Goal: Navigation & Orientation: Understand site structure

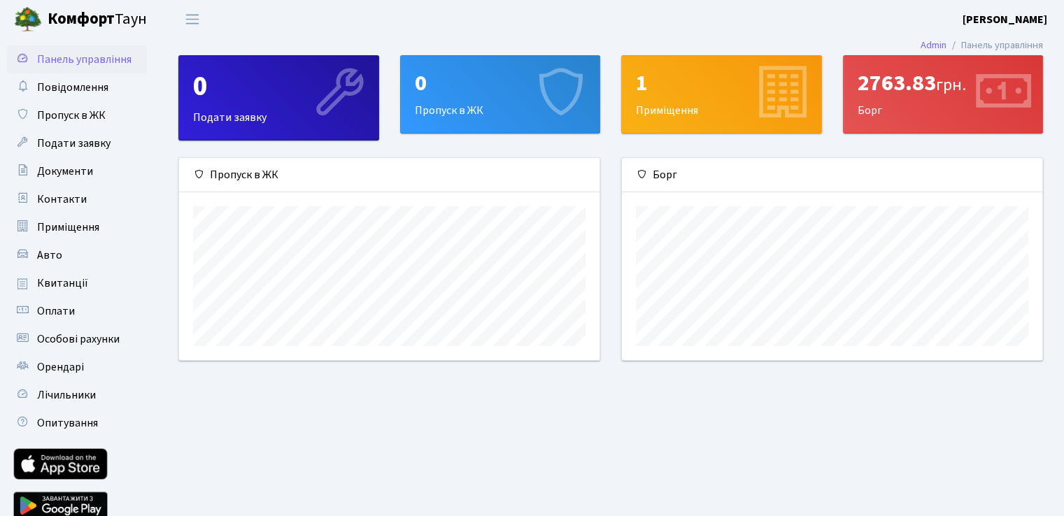
scroll to position [201, 420]
click at [671, 171] on div "Борг" at bounding box center [832, 175] width 420 height 34
click at [70, 57] on span "Панель управління" at bounding box center [84, 59] width 94 height 15
click at [85, 92] on span "Повідомлення" at bounding box center [72, 87] width 71 height 15
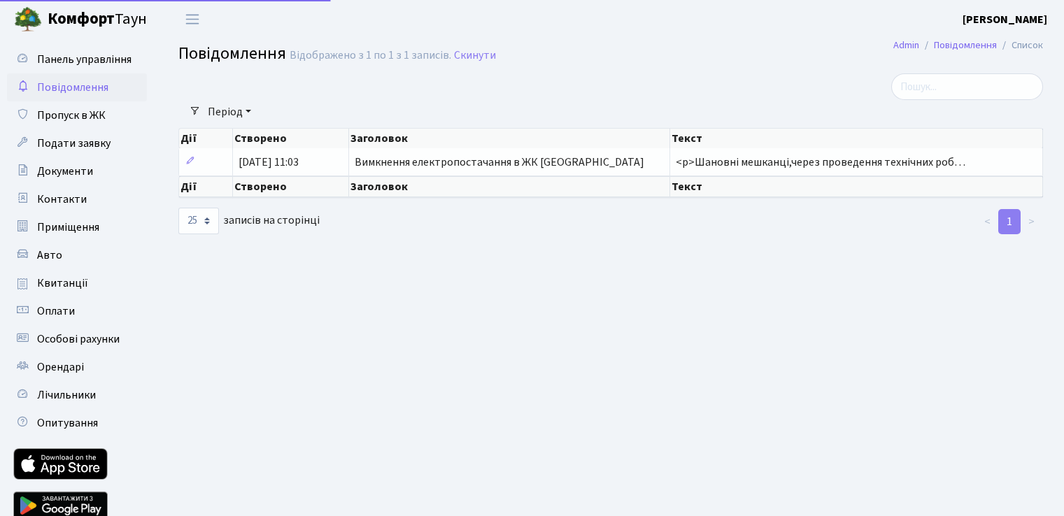
select select "25"
click at [83, 115] on span "Пропуск в ЖК" at bounding box center [71, 115] width 69 height 15
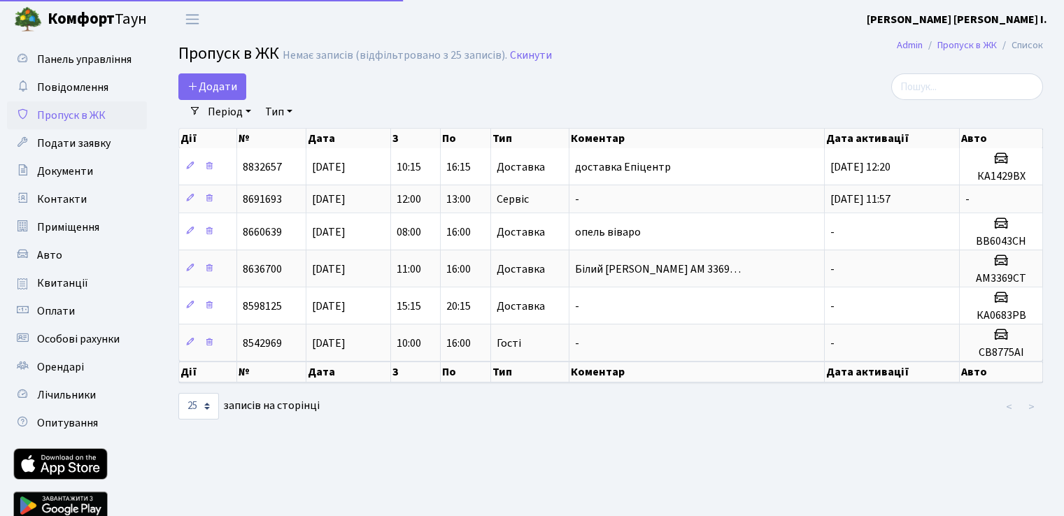
select select "25"
click at [87, 64] on span "Панель управління" at bounding box center [84, 59] width 94 height 15
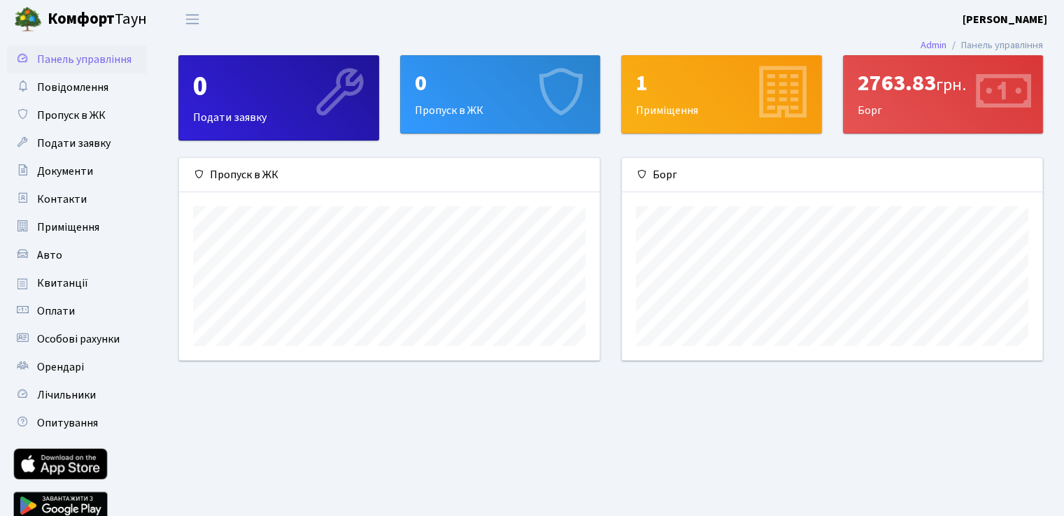
scroll to position [201, 420]
click at [52, 310] on span "Оплати" at bounding box center [56, 310] width 38 height 15
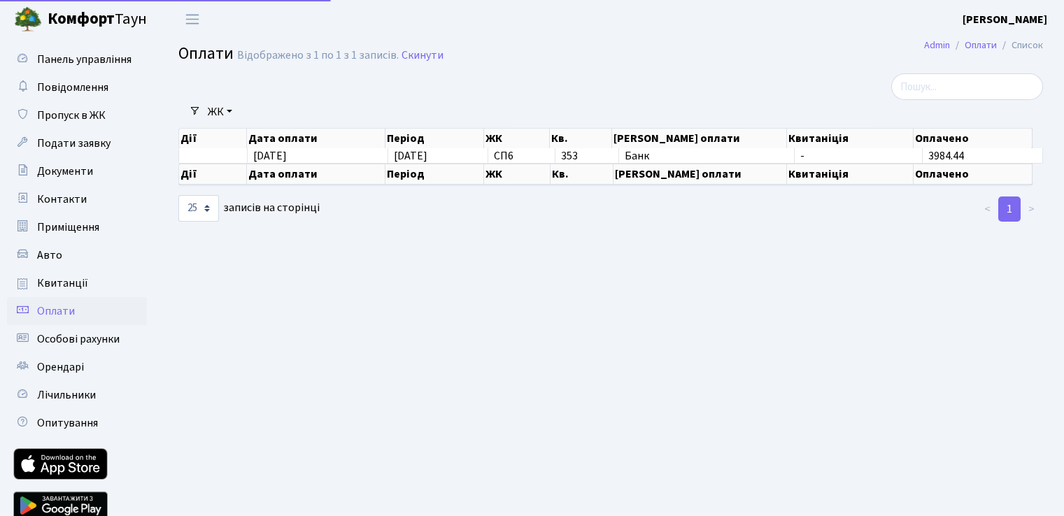
select select "25"
click at [110, 58] on span "Панель управління" at bounding box center [84, 59] width 94 height 15
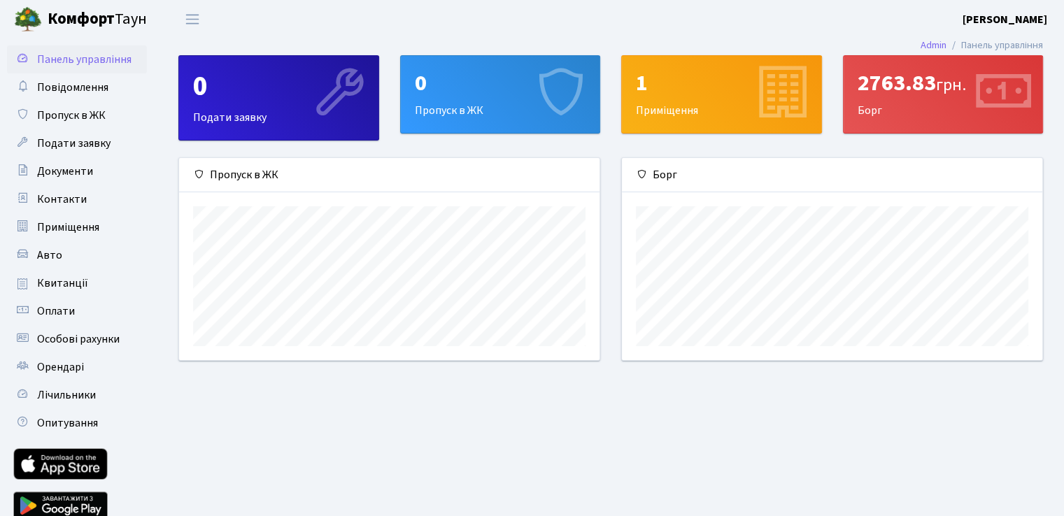
scroll to position [201, 420]
click at [94, 55] on span "Панель управління" at bounding box center [84, 59] width 94 height 15
click at [81, 76] on link "Повідомлення" at bounding box center [77, 87] width 140 height 28
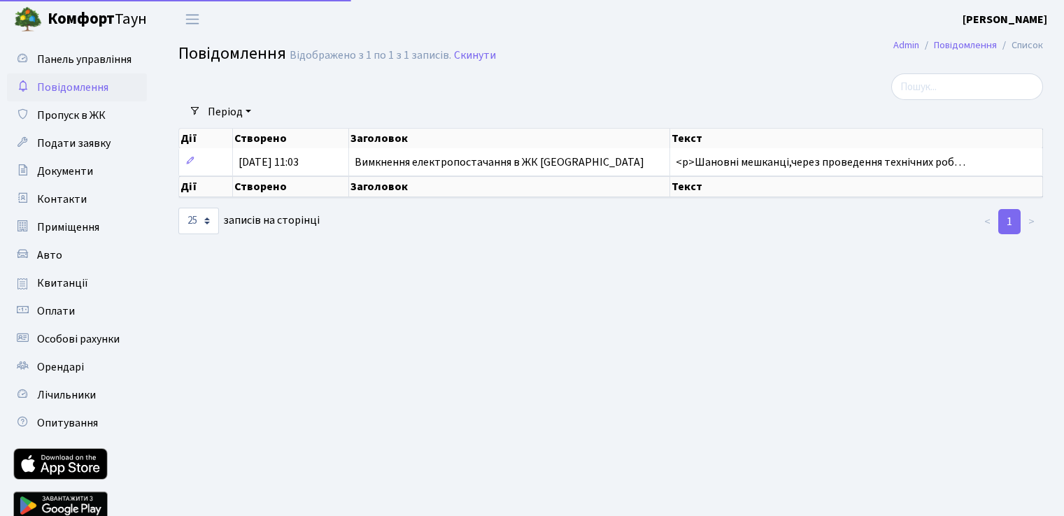
select select "25"
click at [82, 58] on span "Панель управління" at bounding box center [84, 59] width 94 height 15
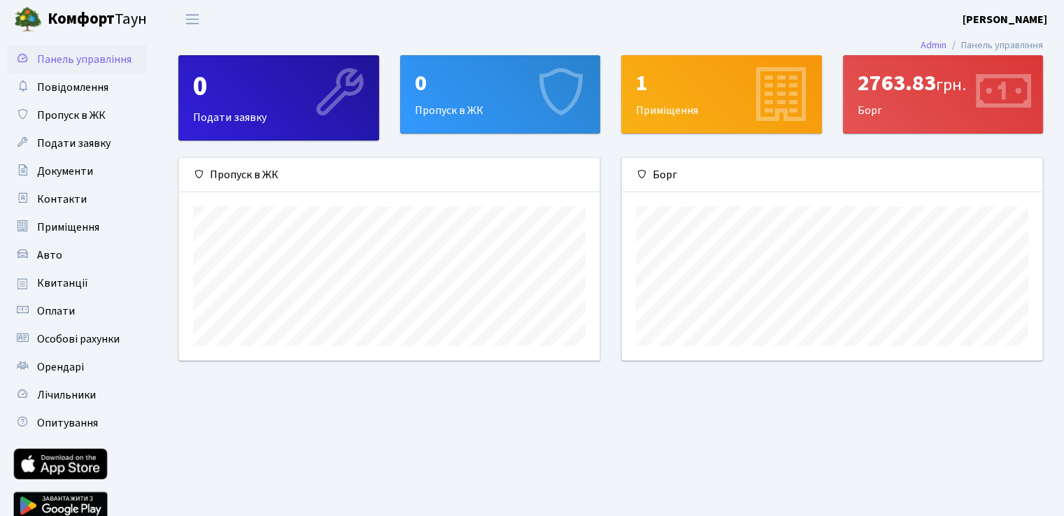
scroll to position [201, 420]
click at [45, 97] on link "Повідомлення" at bounding box center [77, 87] width 140 height 28
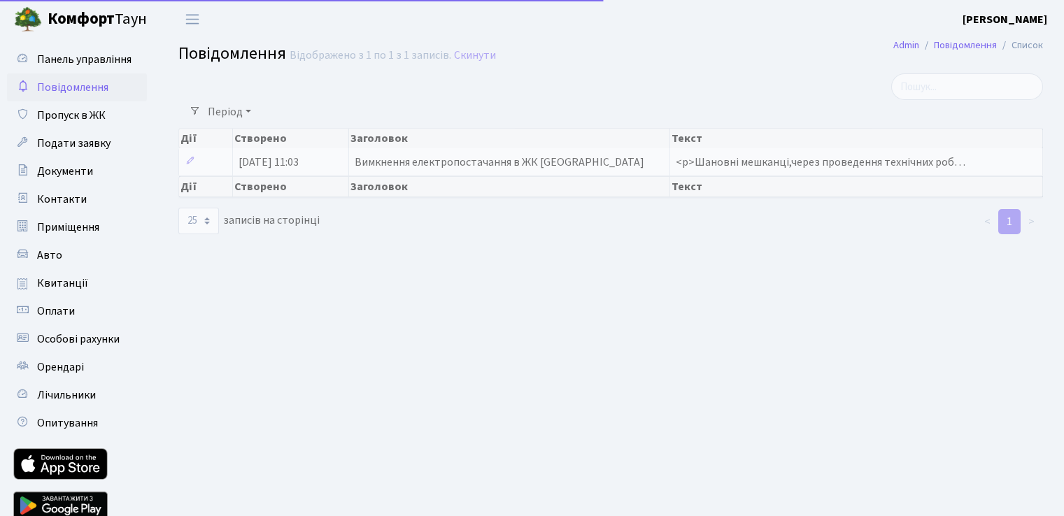
select select "25"
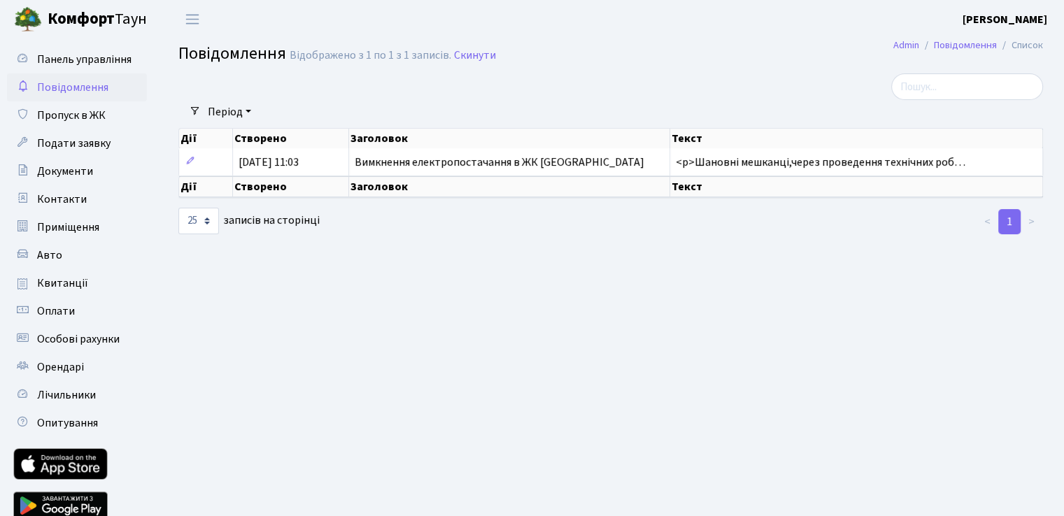
click at [64, 77] on link "Повідомлення" at bounding box center [77, 87] width 140 height 28
select select "25"
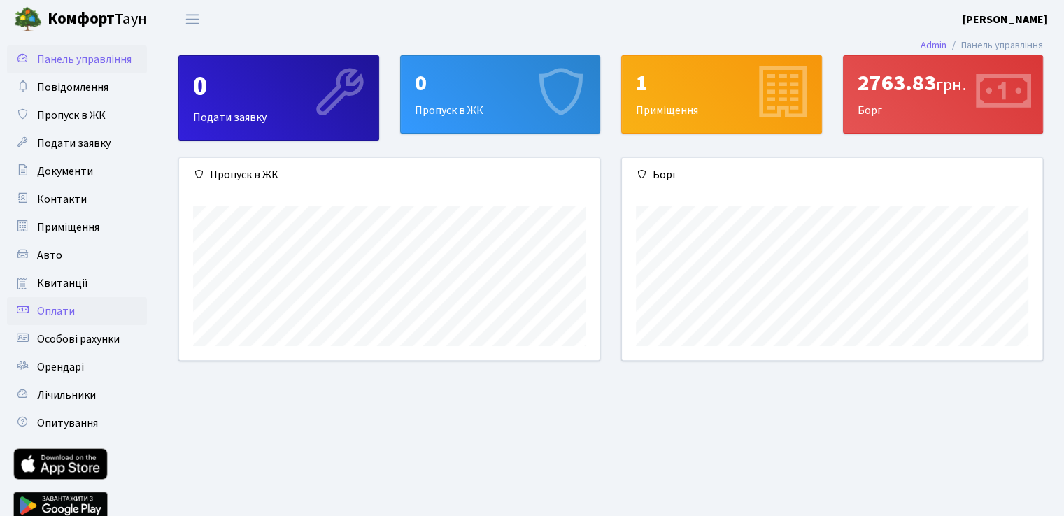
scroll to position [201, 420]
click at [78, 310] on link "Оплати" at bounding box center [77, 311] width 140 height 28
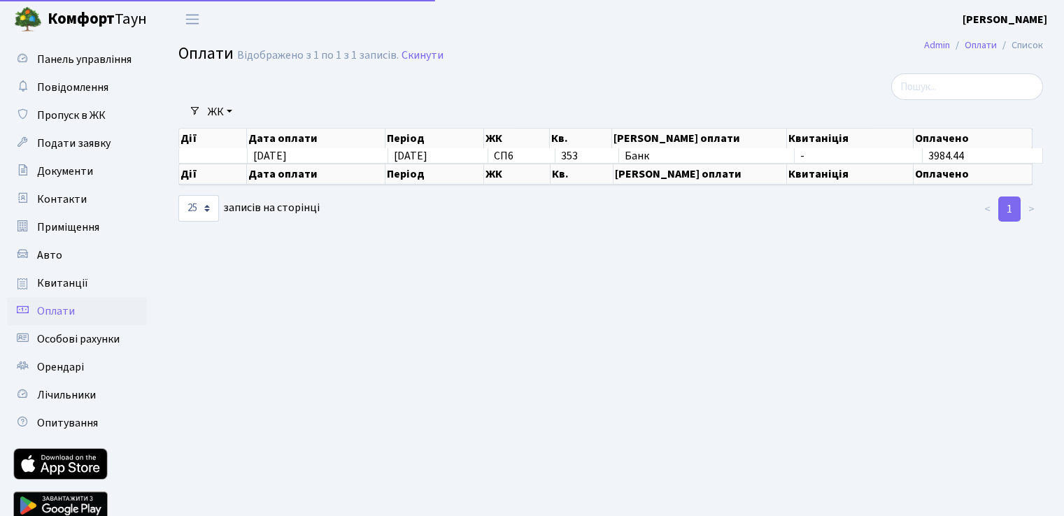
select select "25"
click at [62, 390] on span "Лічильники" at bounding box center [66, 394] width 59 height 15
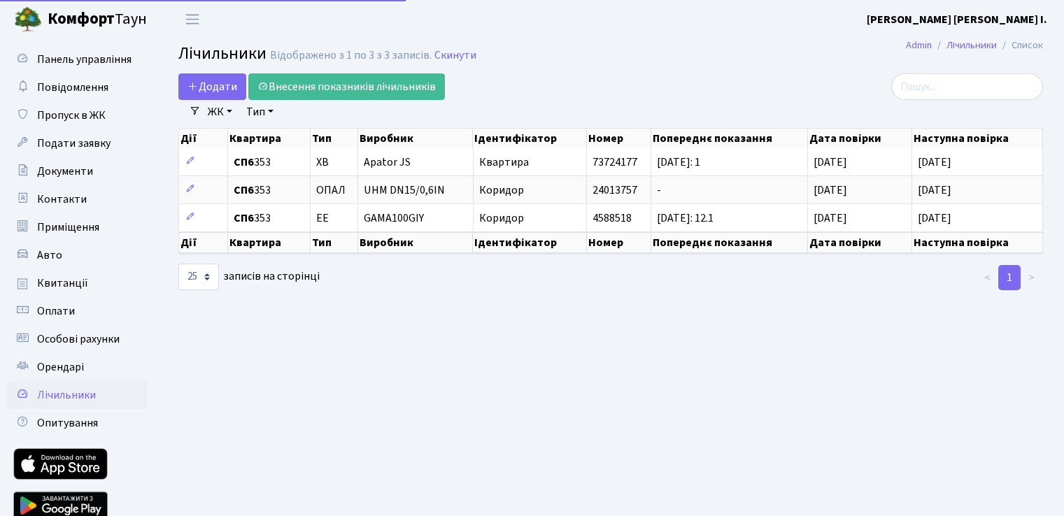
select select "25"
click at [84, 52] on span "Панель управління" at bounding box center [84, 59] width 94 height 15
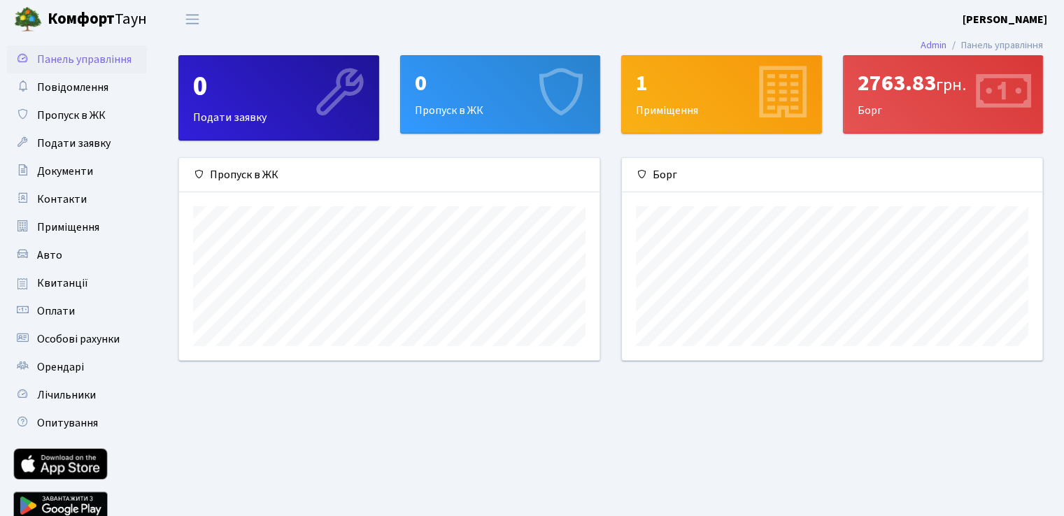
scroll to position [201, 420]
click at [971, 89] on icon at bounding box center [1001, 94] width 66 height 66
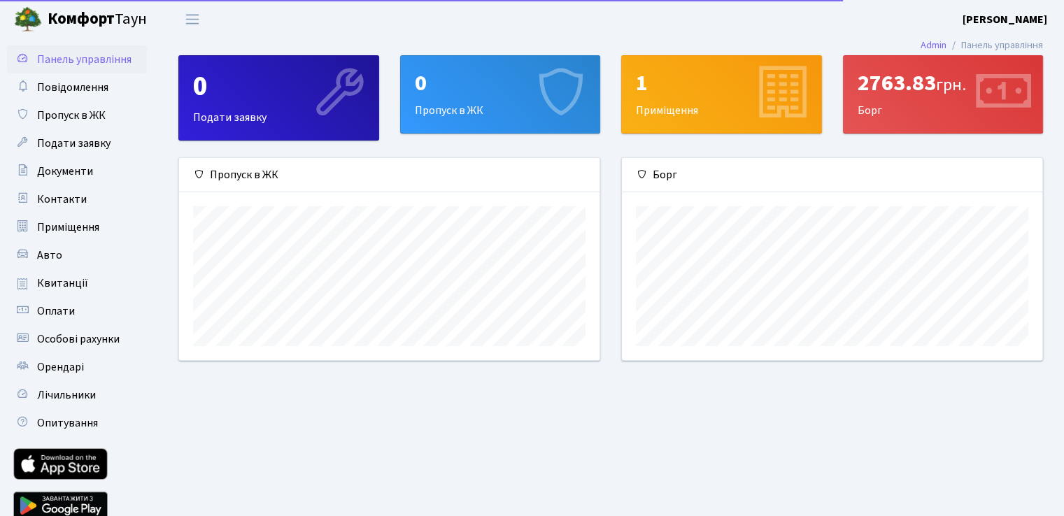
scroll to position [201, 420]
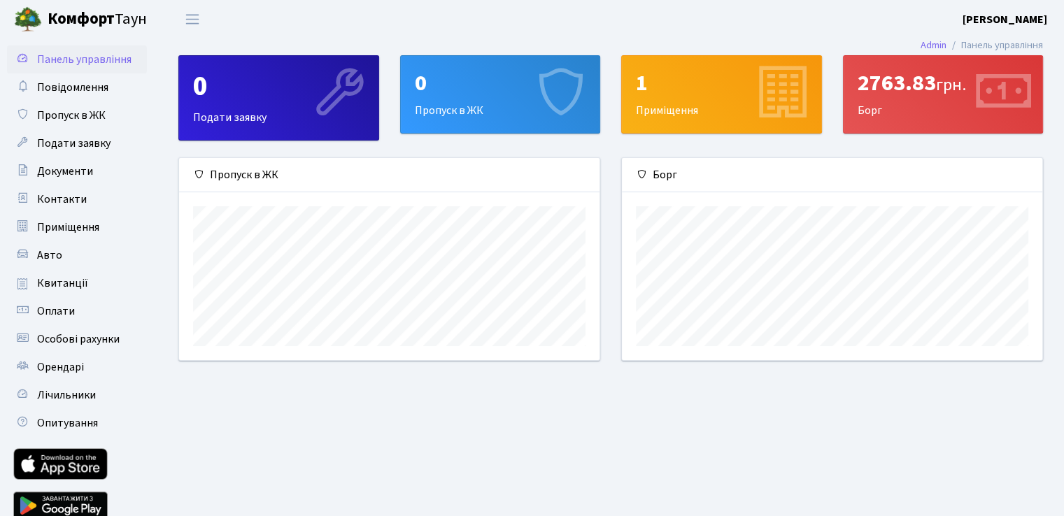
click at [643, 420] on main "Admin Панель управління 0 Подати заявку 0 Пропуск в [GEOGRAPHIC_DATA] 1 Приміще…" at bounding box center [610, 288] width 906 height 500
